Goal: Task Accomplishment & Management: Manage account settings

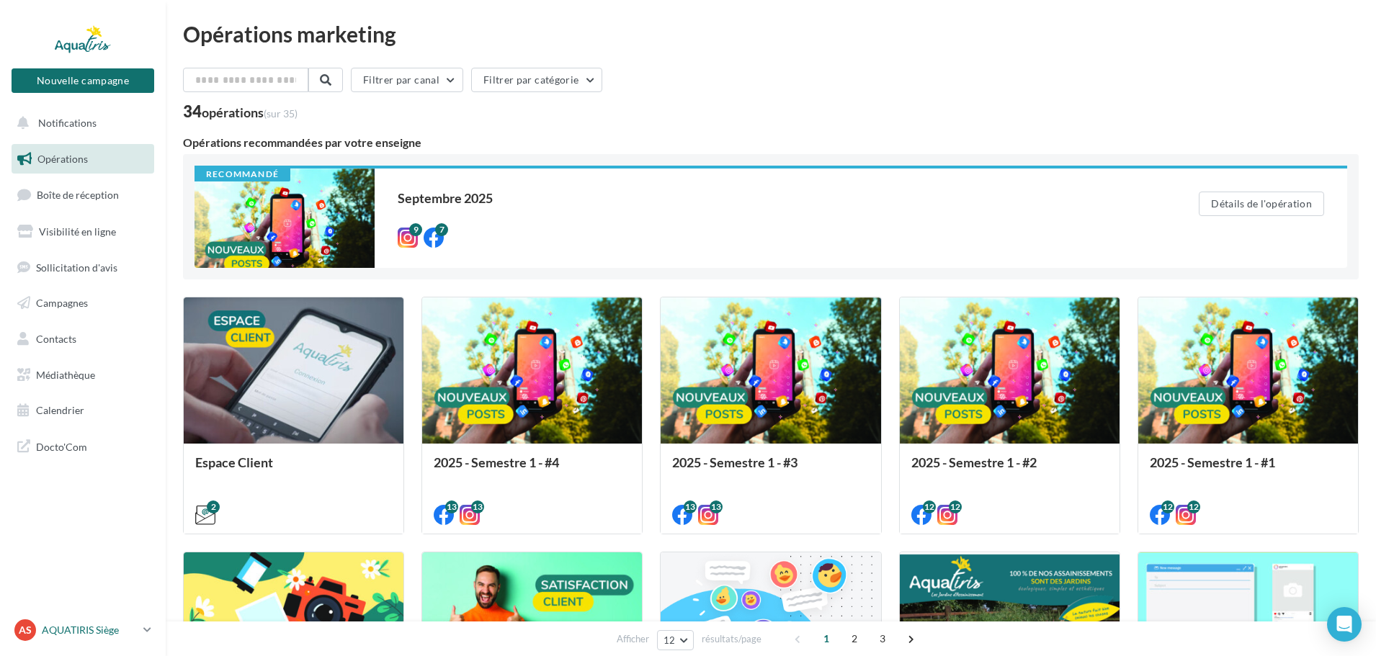
click at [130, 620] on div "AS AQUATIRIS Siège Steeve_Tessier" at bounding box center [75, 631] width 123 height 22
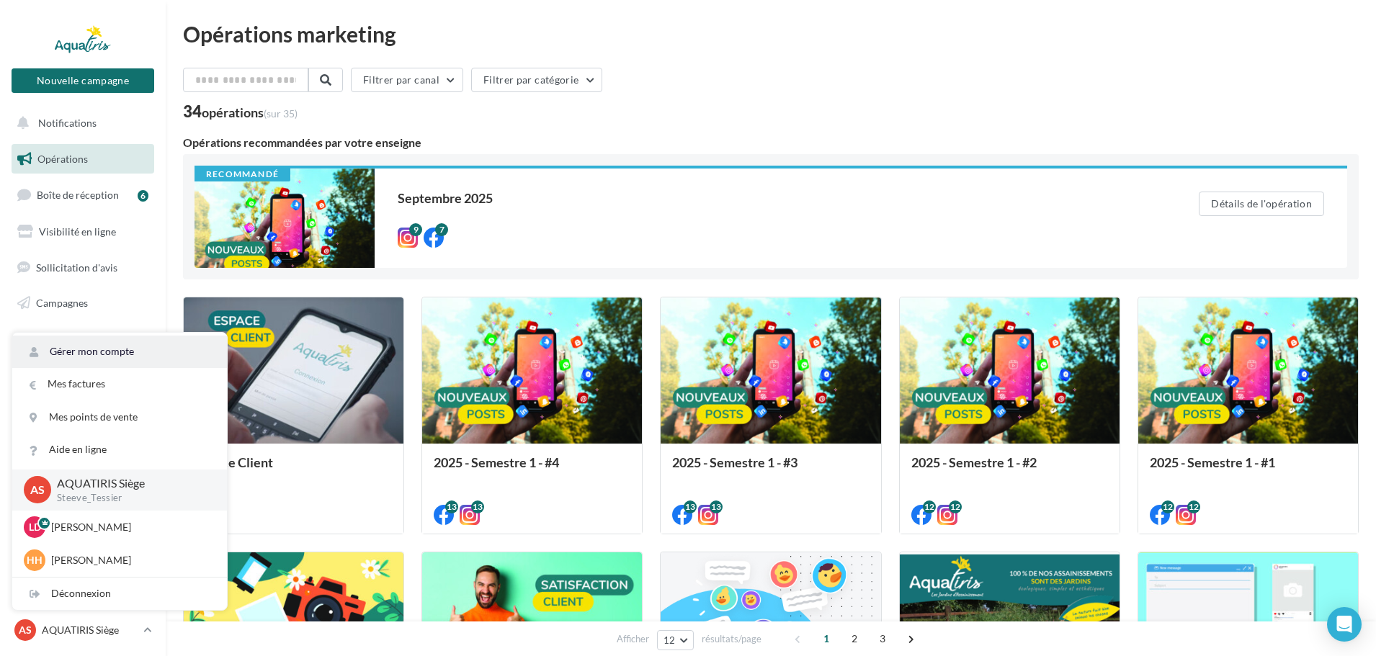
click at [110, 356] on link "Gérer mon compte" at bounding box center [119, 352] width 215 height 32
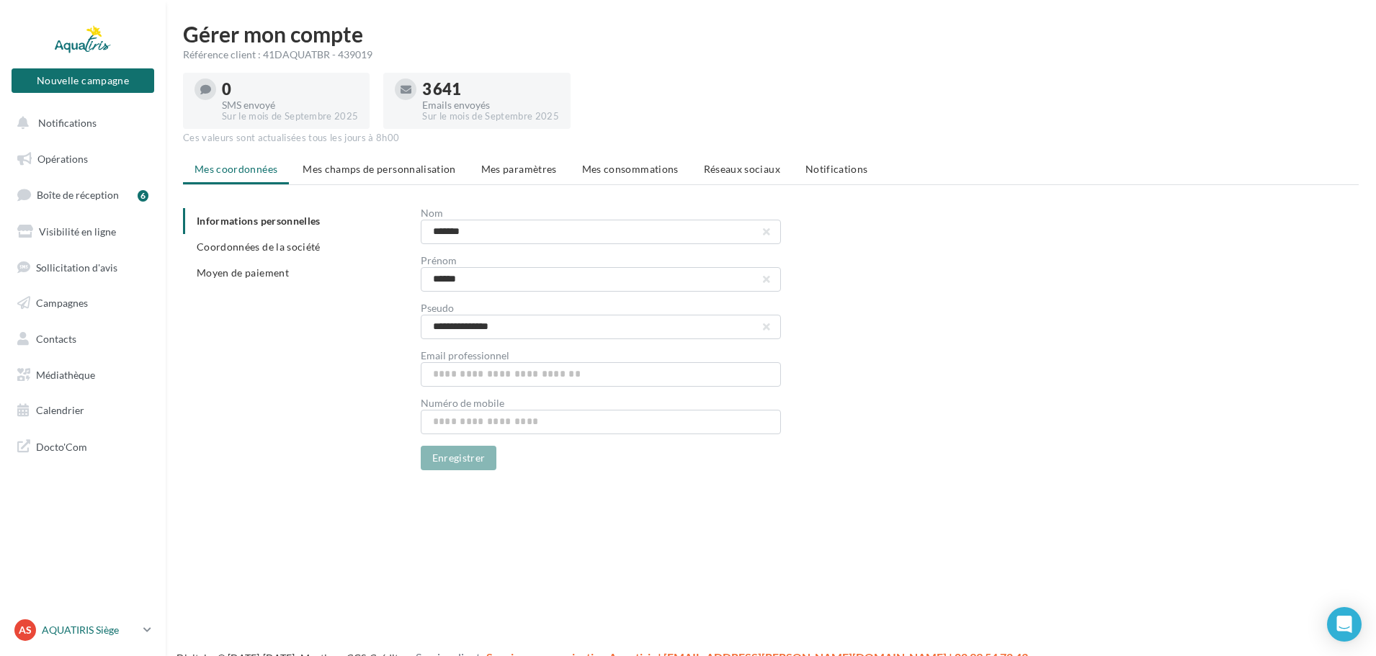
click at [112, 631] on p "AQUATIRIS Siège" at bounding box center [90, 630] width 96 height 14
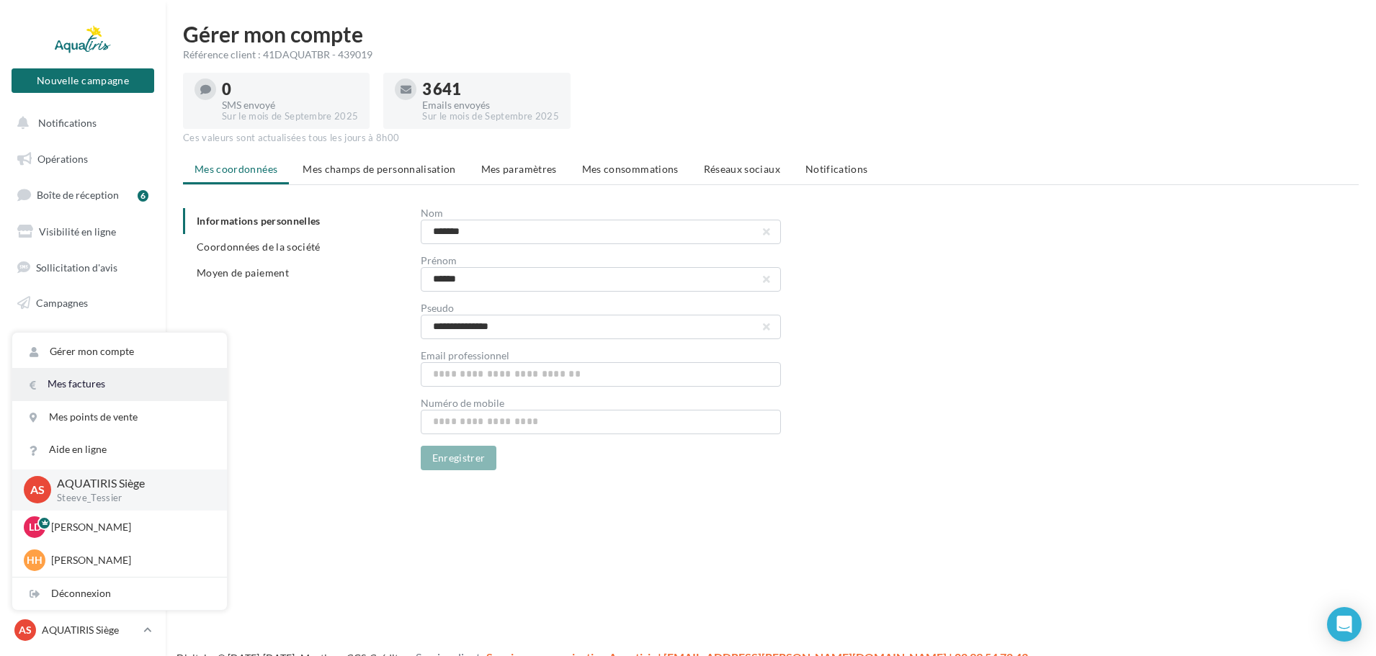
click at [119, 387] on link "Mes factures" at bounding box center [119, 384] width 215 height 32
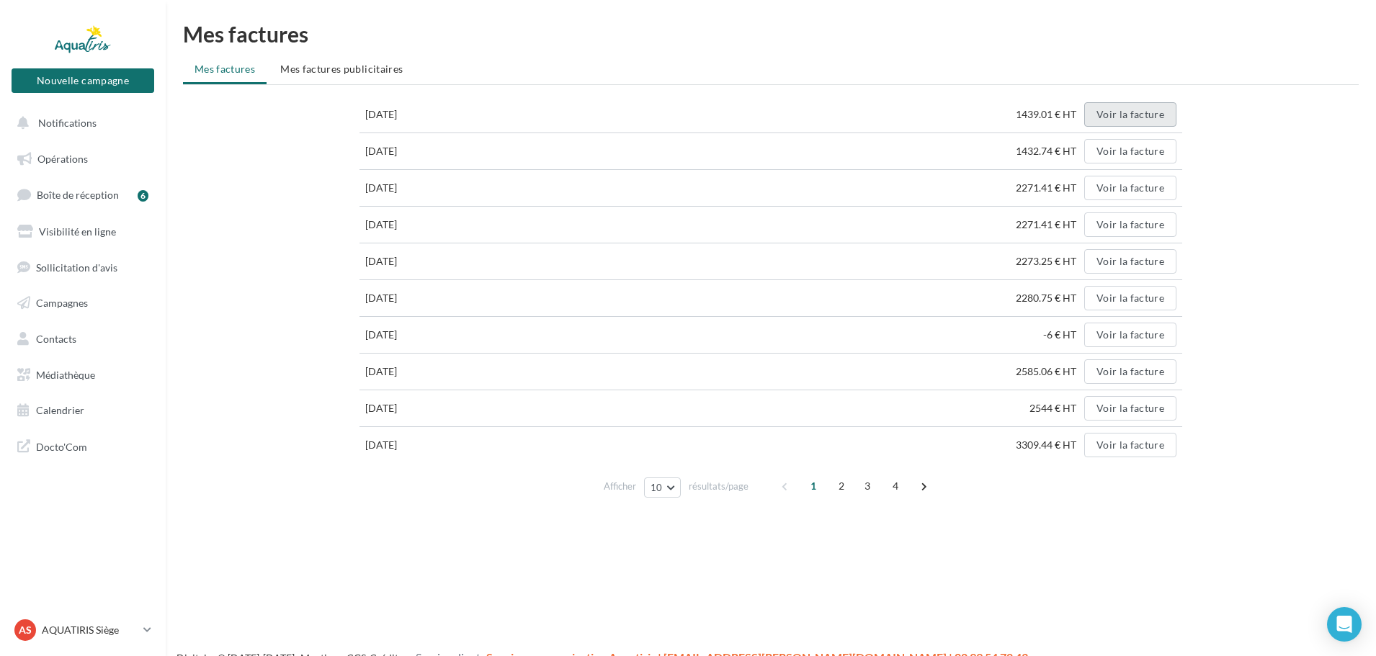
click at [1123, 114] on button "Voir la facture" at bounding box center [1130, 114] width 92 height 24
